Goal: Transaction & Acquisition: Obtain resource

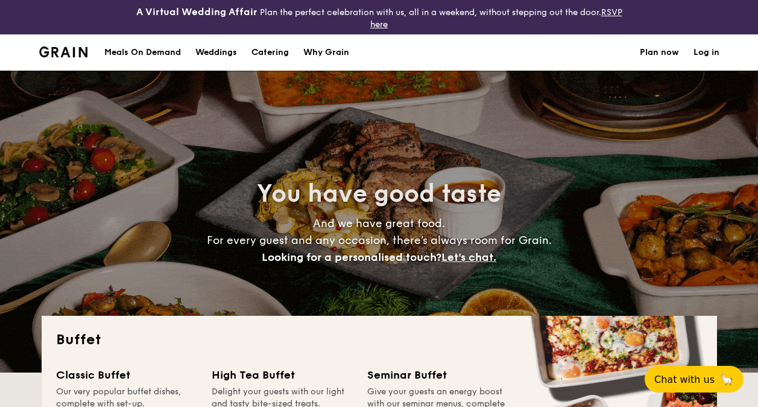
select select
click at [230, 50] on div "Weddings" at bounding box center [216, 52] width 42 height 36
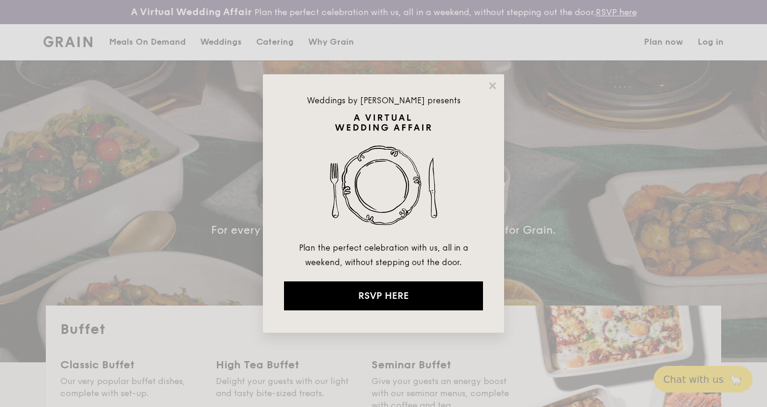
select select
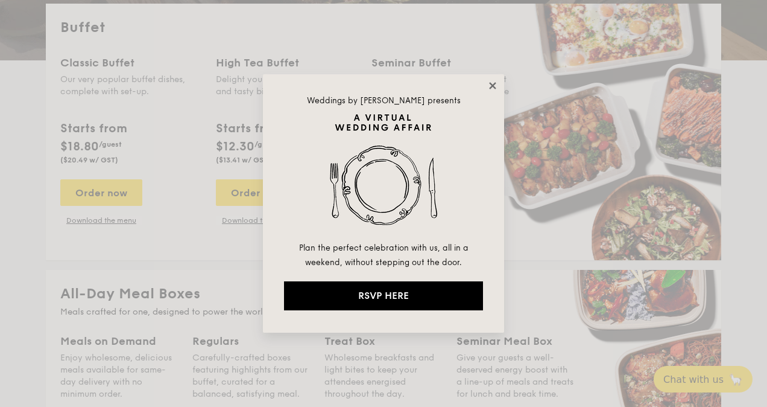
click at [496, 84] on icon at bounding box center [492, 85] width 11 height 11
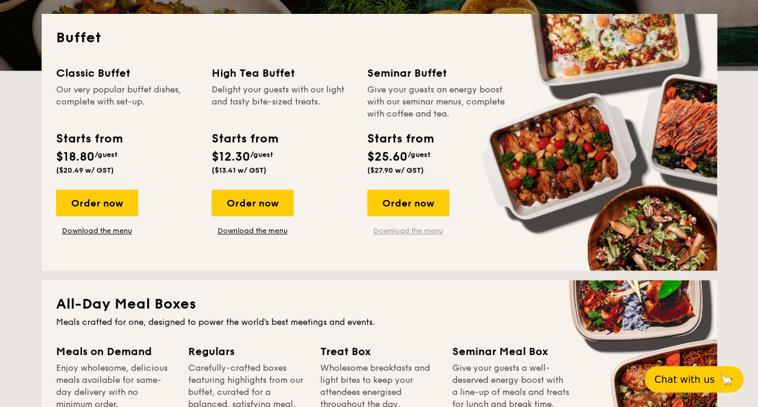
click at [419, 230] on link "Download the menu" at bounding box center [408, 231] width 82 height 10
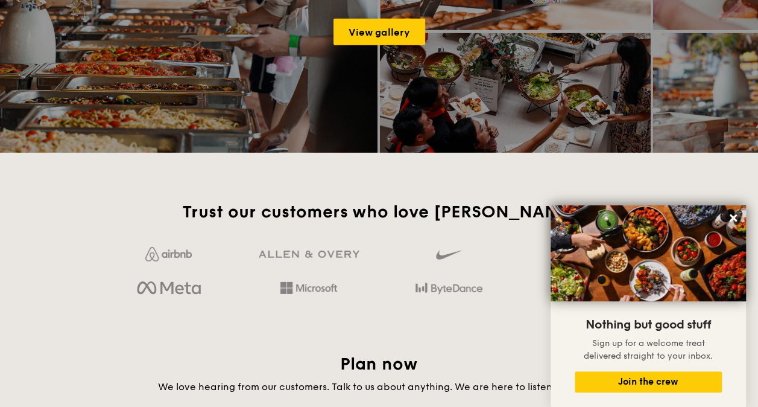
scroll to position [1991, 0]
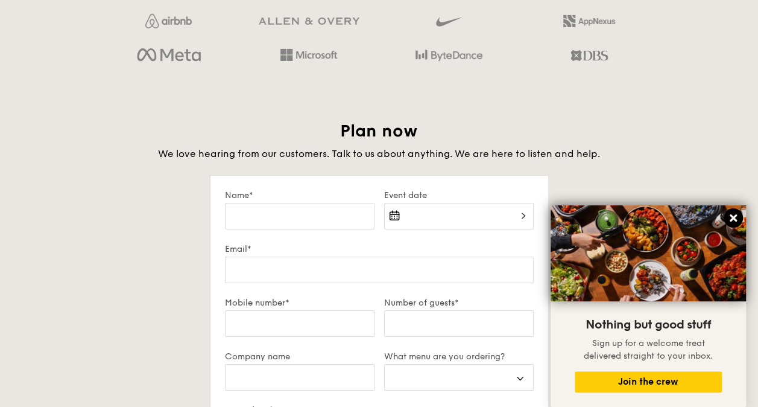
click at [728, 219] on icon at bounding box center [733, 217] width 11 height 11
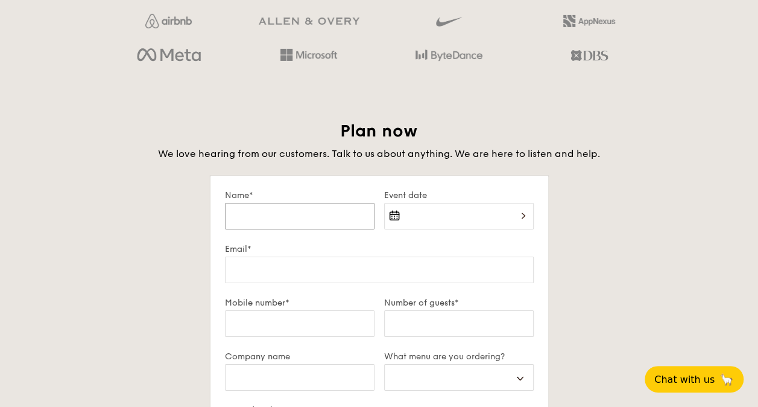
click at [315, 209] on input "Name*" at bounding box center [300, 216] width 150 height 27
click at [697, 179] on div "Plan now We love hearing from our customers. Talk to us about anything. We are …" at bounding box center [380, 400] width 676 height 560
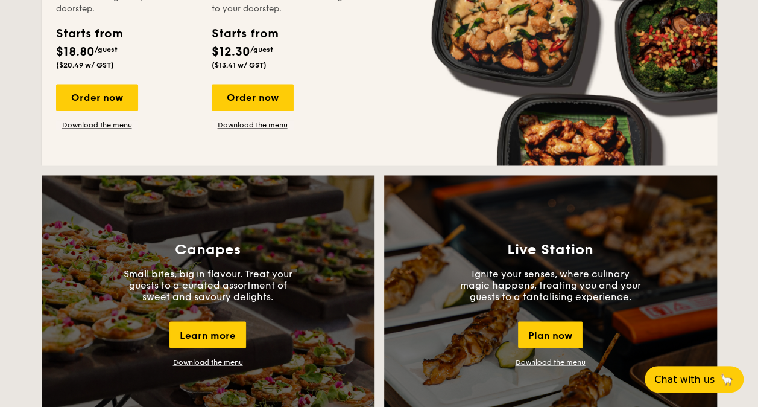
scroll to position [962, 0]
